Goal: Check status: Check status

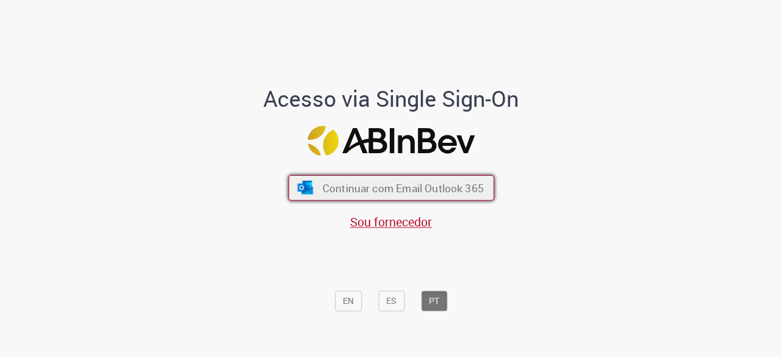
click at [385, 192] on span "Continuar com Email Outlook 365" at bounding box center [402, 188] width 161 height 14
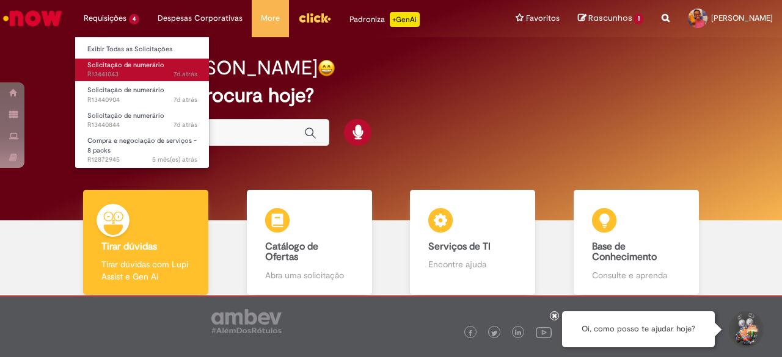
click at [114, 62] on span "Solicitação de numerário" at bounding box center [125, 64] width 77 height 9
click at [114, 64] on span "Solicitação de numerário" at bounding box center [125, 64] width 77 height 9
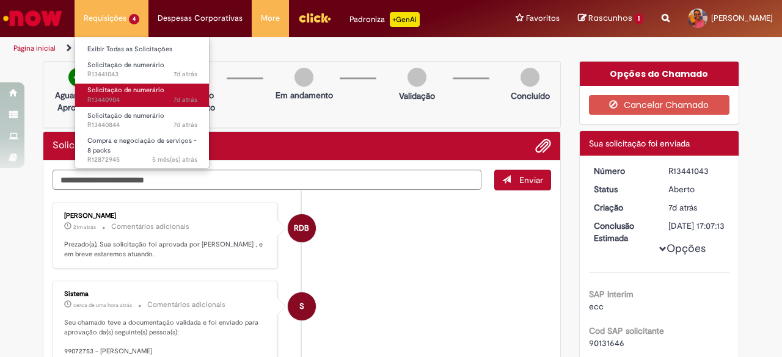
click at [122, 92] on span "Solicitação de numerário" at bounding box center [125, 90] width 77 height 9
click at [127, 88] on span "Solicitação de numerário" at bounding box center [125, 90] width 77 height 9
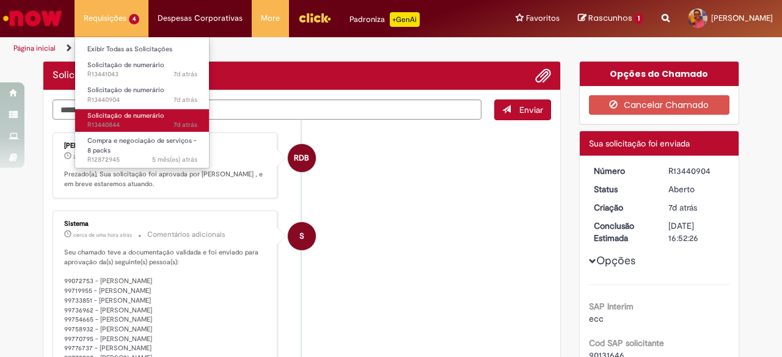
click at [148, 117] on span "Solicitação de numerário" at bounding box center [125, 115] width 77 height 9
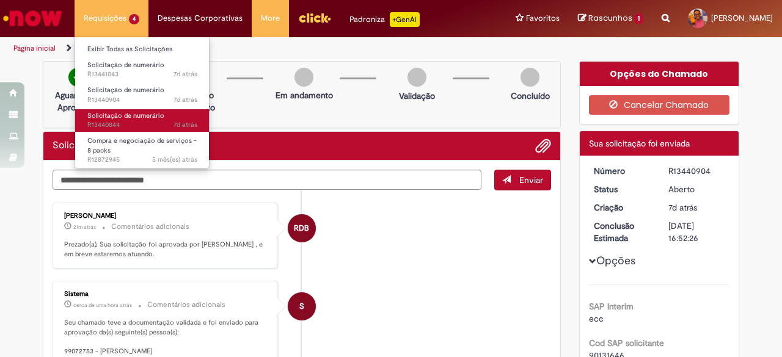
click at [148, 117] on span "Solicitação de numerário" at bounding box center [125, 115] width 77 height 9
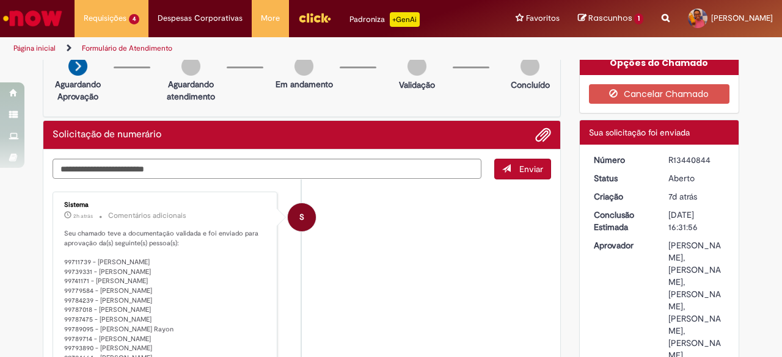
scroll to position [9, 0]
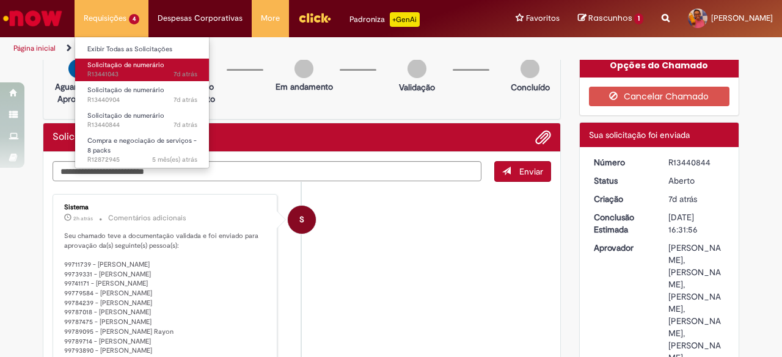
click at [120, 62] on span "Solicitação de numerário" at bounding box center [125, 64] width 77 height 9
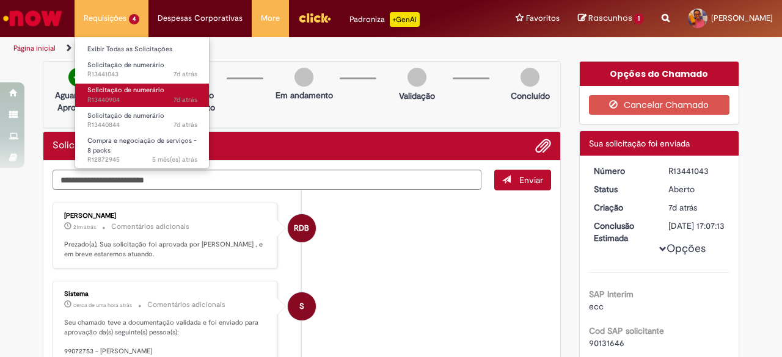
click at [117, 89] on span "Solicitação de numerário" at bounding box center [125, 90] width 77 height 9
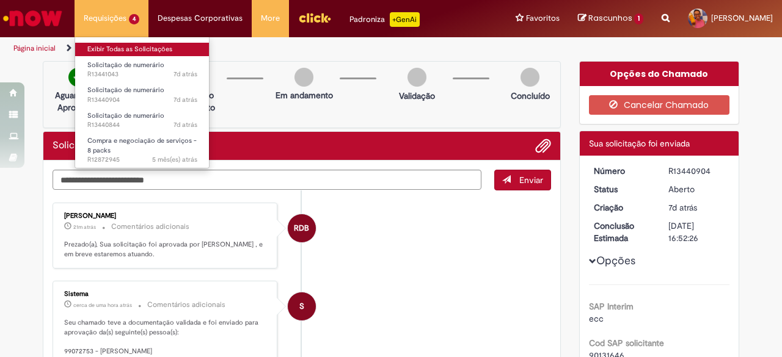
click at [130, 53] on link "Exibir Todas as Solicitações" at bounding box center [142, 49] width 134 height 13
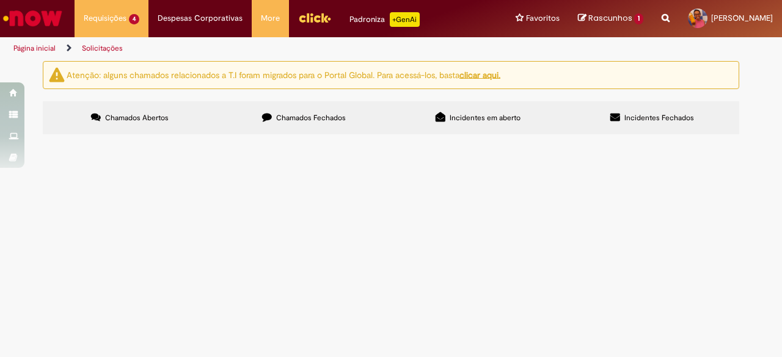
click at [306, 118] on span "Chamados Fechados" at bounding box center [311, 118] width 70 height 10
click at [0, 0] on span "Solicitação de numerário" at bounding box center [0, 0] width 0 height 0
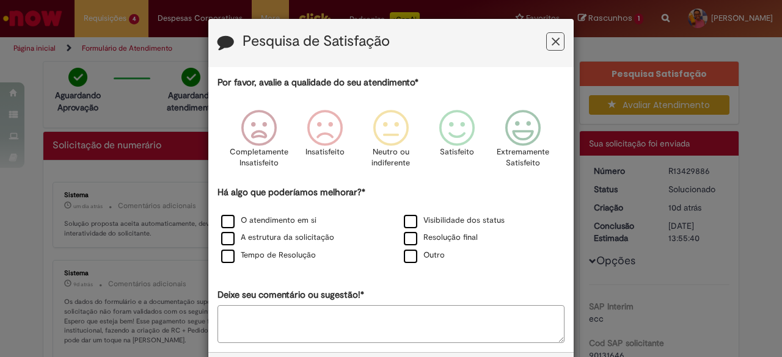
click at [552, 37] on icon "Feedback" at bounding box center [556, 41] width 8 height 13
